Goal: Task Accomplishment & Management: Complete application form

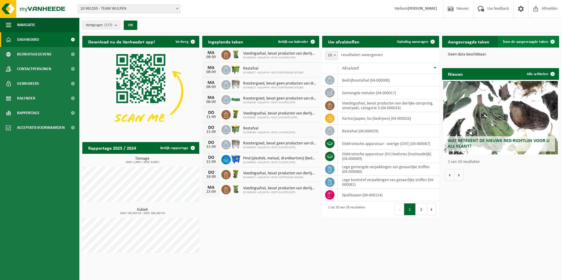
click at [538, 43] on span "Toon de aangevraagde taken" at bounding box center [525, 42] width 46 height 4
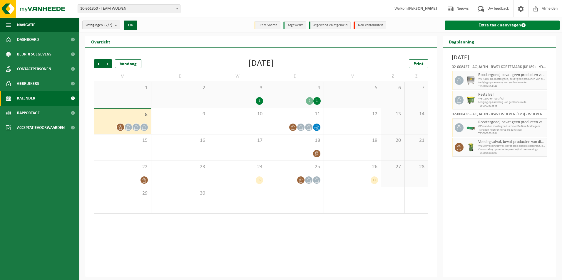
click at [500, 23] on link "Extra taak aanvragen" at bounding box center [502, 25] width 115 height 9
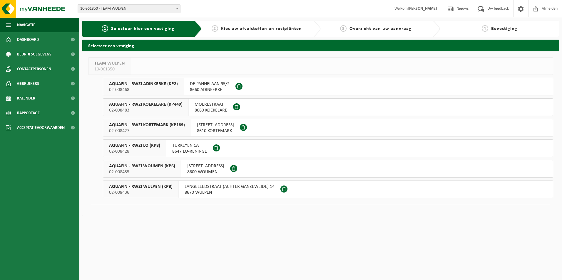
click at [224, 171] on span "8600 WOUMEN" at bounding box center [205, 172] width 37 height 6
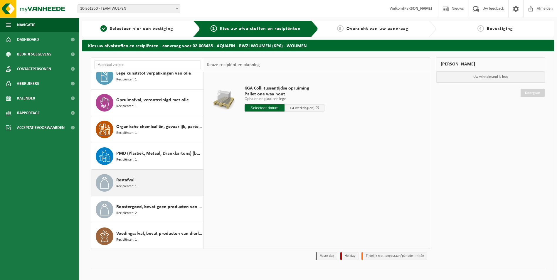
scroll to position [171, 0]
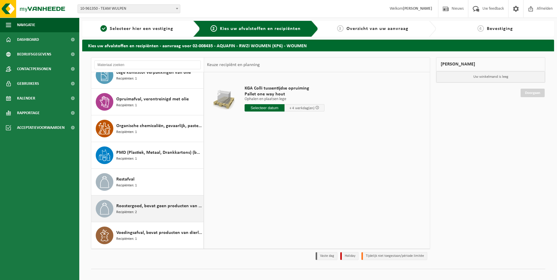
click at [152, 212] on div "Roostergoed, bevat geen producten van dierlijke oorsprong Recipiënten: 2" at bounding box center [159, 209] width 86 height 18
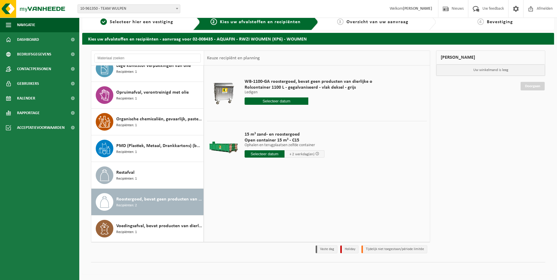
drag, startPoint x: 223, startPoint y: 146, endPoint x: 226, endPoint y: 146, distance: 3.0
click at [225, 146] on div at bounding box center [224, 146] width 30 height 23
click at [246, 197] on div "WB-1100-GA roostergoed, bevat geen producten van dierlijke o Rolcontainer 1100 …" at bounding box center [317, 153] width 226 height 176
click at [152, 22] on span "Selecteer hier een vestiging" at bounding box center [141, 22] width 63 height 5
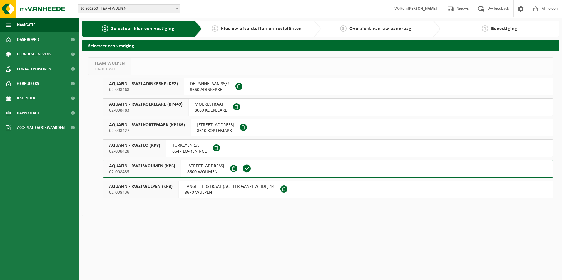
click at [227, 28] on span "Kies uw afvalstoffen en recipiënten" at bounding box center [261, 28] width 81 height 5
click at [265, 30] on span "Kies uw afvalstoffen en recipiënten" at bounding box center [261, 28] width 81 height 5
click at [163, 170] on span "02-008435" at bounding box center [142, 172] width 66 height 6
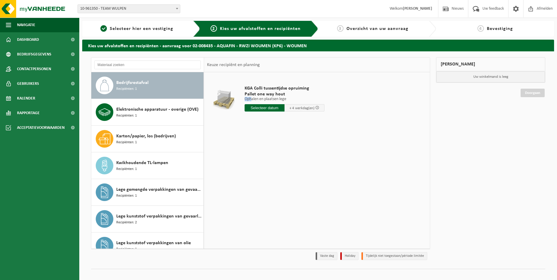
drag, startPoint x: 288, startPoint y: 95, endPoint x: 246, endPoint y: 96, distance: 41.7
click at [240, 97] on td "KGA Colli tussentijdse opruiming Pallet one way hout Ophalen en plaatsen lege O…" at bounding box center [333, 100] width 187 height 50
drag, startPoint x: 246, startPoint y: 96, endPoint x: 223, endPoint y: 101, distance: 23.7
click at [223, 101] on div at bounding box center [224, 99] width 30 height 23
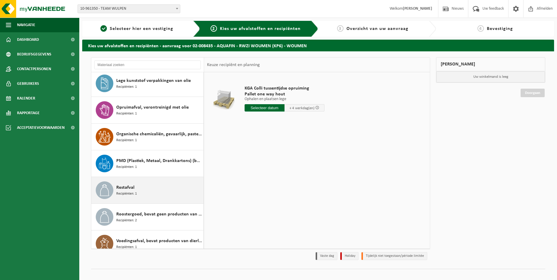
scroll to position [171, 0]
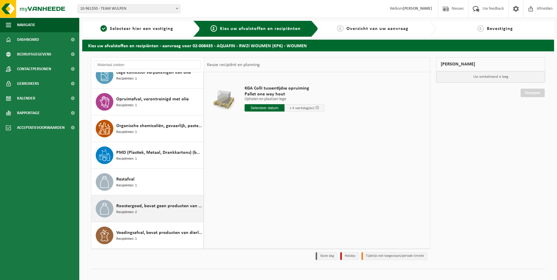
click at [158, 212] on div "Roostergoed, bevat geen producten van dierlijke oorsprong Recipiënten: 2" at bounding box center [159, 209] width 86 height 18
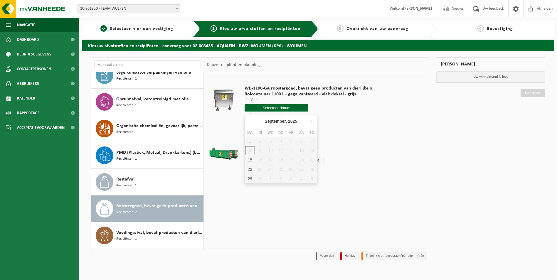
click at [278, 110] on input "text" at bounding box center [277, 107] width 64 height 7
click at [248, 163] on div "15" at bounding box center [250, 159] width 10 height 9
type input "Van 2025-09-15"
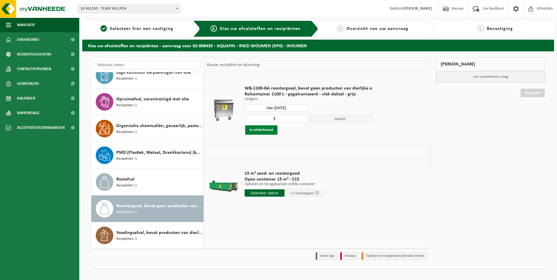
click at [268, 133] on button "In winkelmand" at bounding box center [261, 129] width 32 height 9
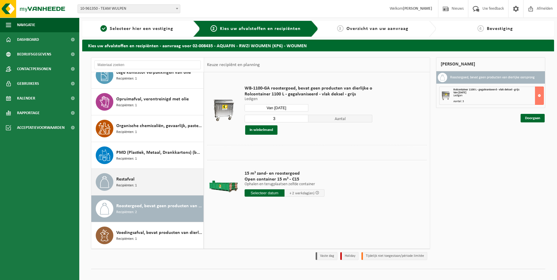
click at [141, 186] on div "Restafval Recipiënten: 1" at bounding box center [159, 182] width 86 height 18
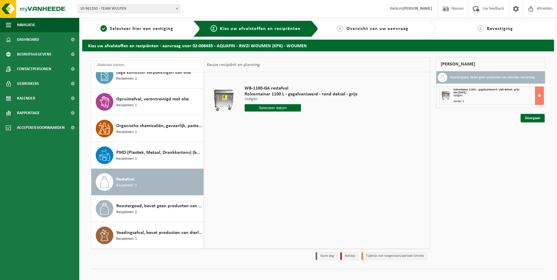
click at [269, 112] on div "WB-1100-GA restafval Rolcontainer 1100 L - gegalvaniseerd - rond deksel - grijs…" at bounding box center [301, 100] width 119 height 41
click at [270, 110] on input "text" at bounding box center [273, 107] width 56 height 7
click at [252, 161] on div "15" at bounding box center [250, 159] width 10 height 9
type input "Van 2025-09-15"
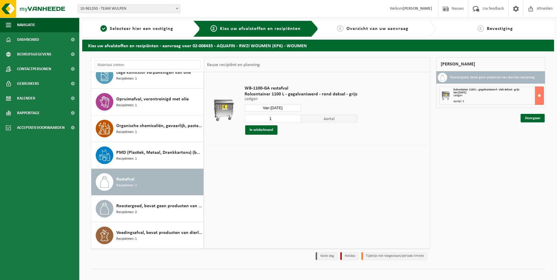
click at [477, 149] on div "Mijn winkelmand Roostergoed, bevat geen producten van dierlijke oorsprong Rolco…" at bounding box center [490, 160] width 115 height 206
click at [271, 131] on button "In winkelmand" at bounding box center [261, 129] width 32 height 9
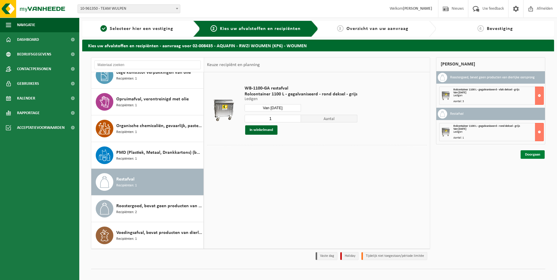
click at [529, 152] on link "Doorgaan" at bounding box center [533, 154] width 24 height 9
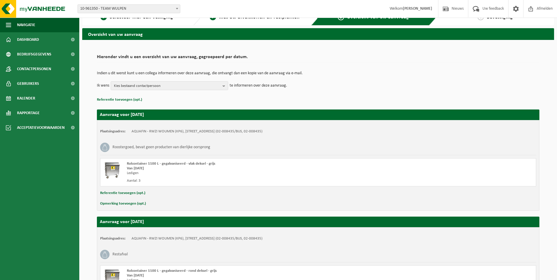
scroll to position [29, 0]
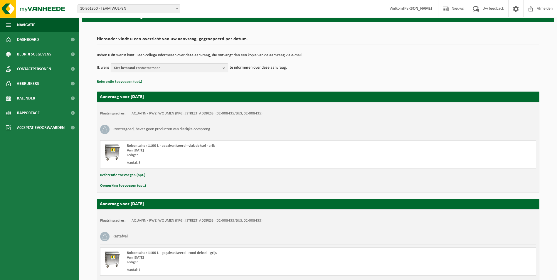
click at [162, 67] on span "Kies bestaand contactpersoon" at bounding box center [167, 68] width 106 height 9
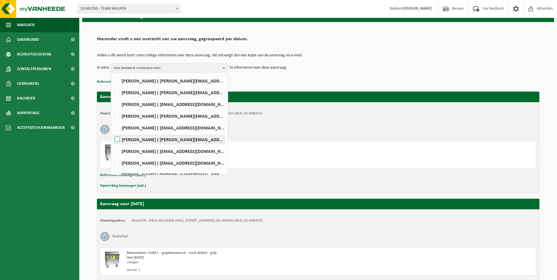
scroll to position [127, 0]
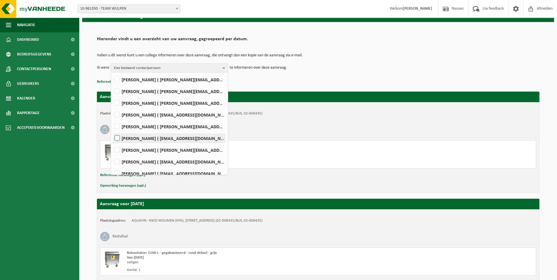
click at [117, 137] on label "Pascal Van Nieulande ( pascal.vannieulande@aquafin.be )" at bounding box center [169, 138] width 112 height 9
click at [112, 131] on input "Pascal Van Nieulande ( pascal.vannieulande@aquafin.be )" at bounding box center [112, 131] width 0 height 0
checkbox input "true"
click at [118, 148] on label "Hannes Ryckier ( hannes.ryckier@aquafin.be )" at bounding box center [169, 150] width 112 height 9
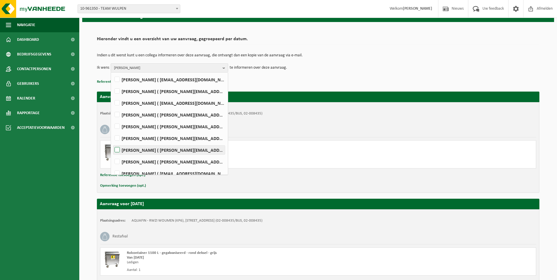
click at [112, 143] on input "Hannes Ryckier ( hannes.ryckier@aquafin.be )" at bounding box center [112, 142] width 0 height 0
checkbox input "true"
click at [373, 78] on p "Referentie toevoegen (opt.)" at bounding box center [318, 82] width 443 height 8
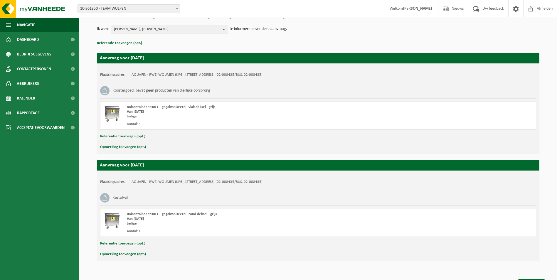
scroll to position [79, 0]
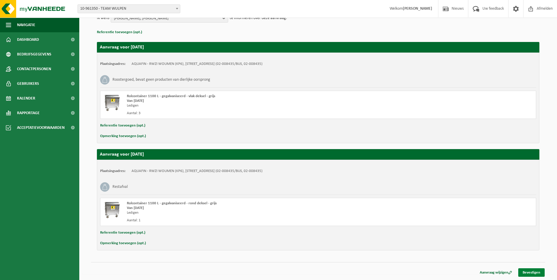
click at [532, 274] on link "Bevestigen" at bounding box center [531, 272] width 26 height 9
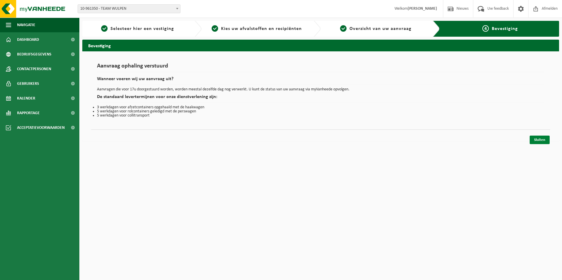
click at [534, 139] on link "Sluiten" at bounding box center [539, 140] width 20 height 9
